Goal: Find specific page/section: Find specific page/section

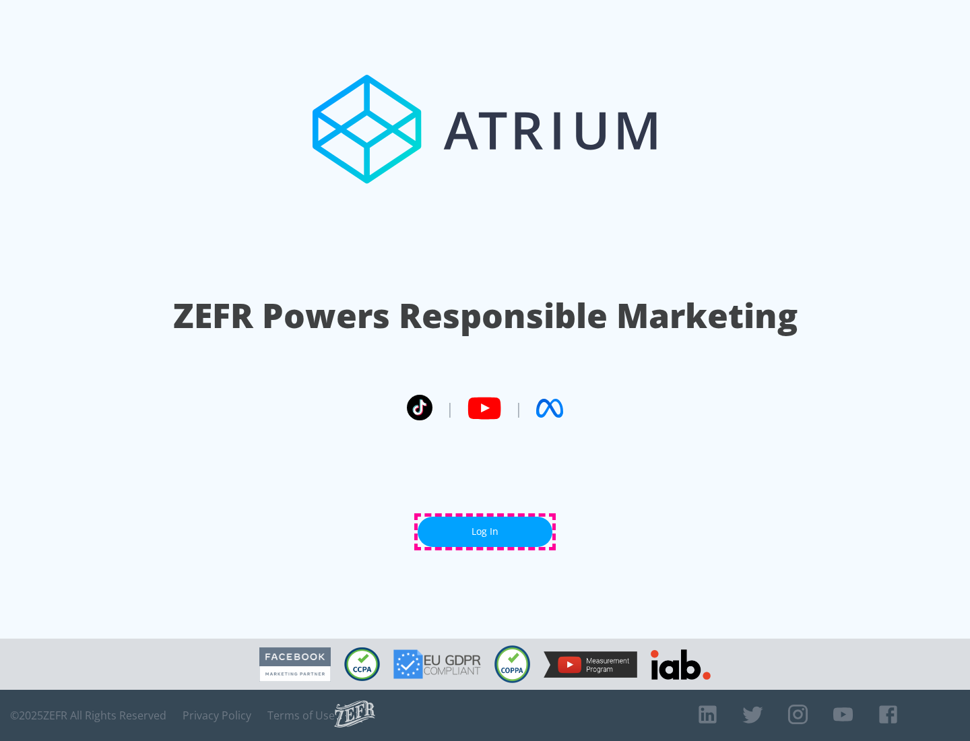
click at [485, 532] on link "Log In" at bounding box center [485, 532] width 135 height 30
